Goal: Information Seeking & Learning: Learn about a topic

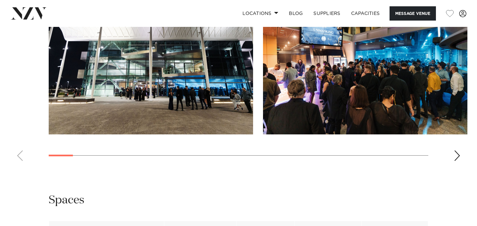
scroll to position [686, 0]
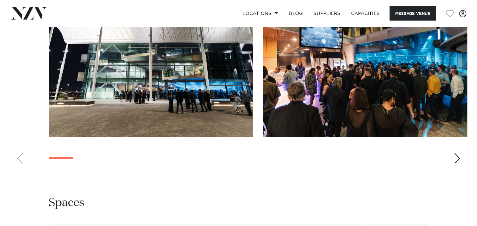
click at [453, 169] on swiper-container at bounding box center [238, 78] width 477 height 182
click at [456, 163] on div "Next slide" at bounding box center [457, 158] width 7 height 11
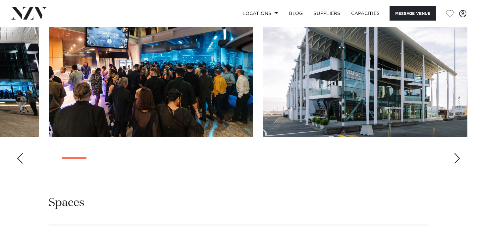
click at [456, 163] on div "Next slide" at bounding box center [457, 158] width 7 height 11
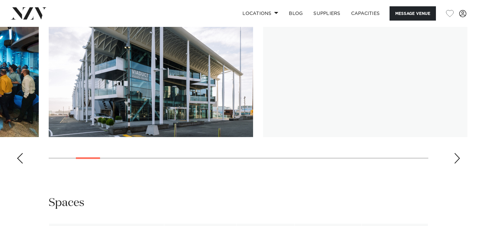
click at [456, 163] on div "Next slide" at bounding box center [457, 158] width 7 height 11
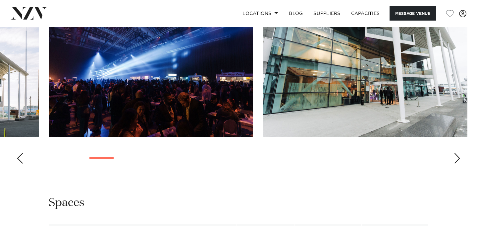
click at [456, 163] on div "Next slide" at bounding box center [457, 158] width 7 height 11
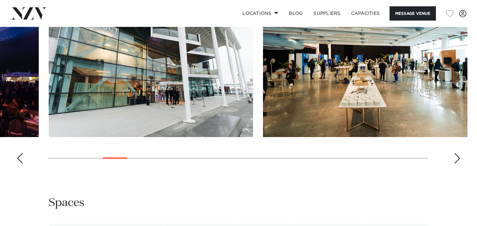
click at [456, 163] on div "Next slide" at bounding box center [457, 158] width 7 height 11
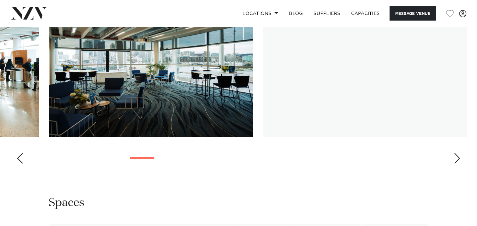
click at [456, 163] on div "Next slide" at bounding box center [457, 158] width 7 height 11
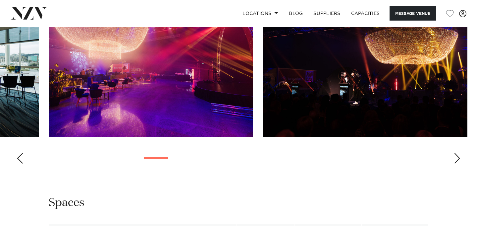
click at [456, 163] on div "Next slide" at bounding box center [457, 158] width 7 height 11
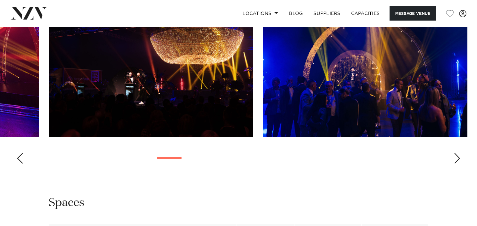
click at [456, 163] on div "Next slide" at bounding box center [457, 158] width 7 height 11
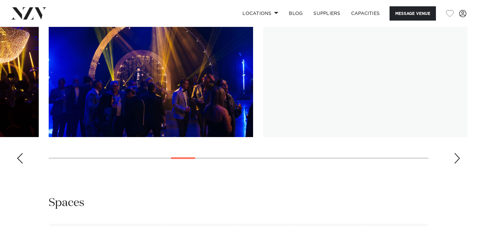
click at [456, 163] on div "Next slide" at bounding box center [457, 158] width 7 height 11
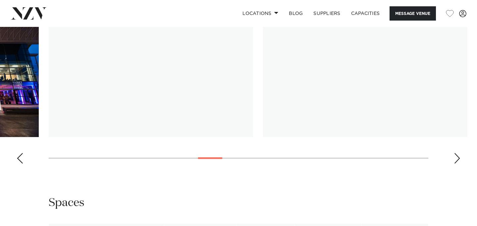
click at [456, 163] on div "Next slide" at bounding box center [457, 158] width 7 height 11
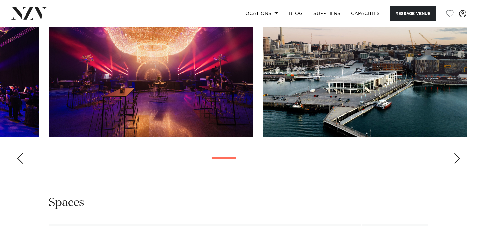
click at [456, 163] on div "Next slide" at bounding box center [457, 158] width 7 height 11
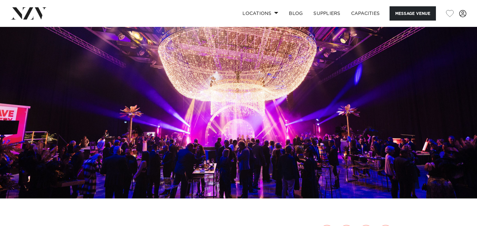
scroll to position [52, 0]
